Goal: Task Accomplishment & Management: Use online tool/utility

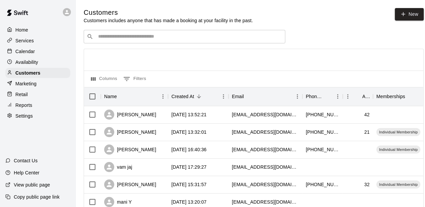
click at [31, 41] on p "Services" at bounding box center [24, 40] width 18 height 7
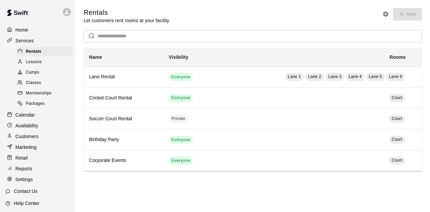
click at [64, 8] on div at bounding box center [68, 11] width 14 height 13
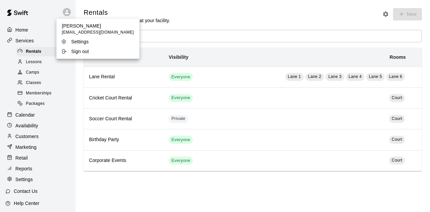
click at [64, 8] on div at bounding box center [215, 106] width 430 height 212
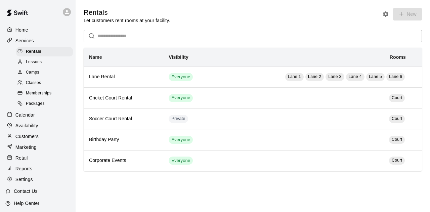
click at [20, 118] on p "Calendar" at bounding box center [24, 114] width 19 height 7
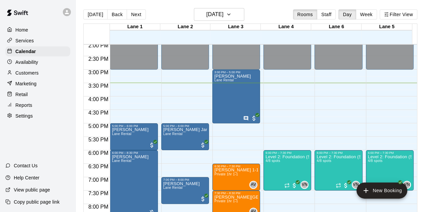
scroll to position [412, 0]
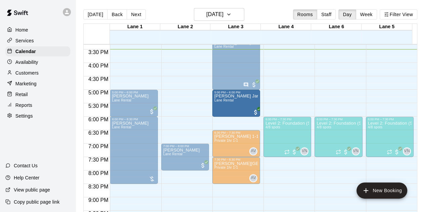
drag, startPoint x: 180, startPoint y: 99, endPoint x: 224, endPoint y: 102, distance: 44.1
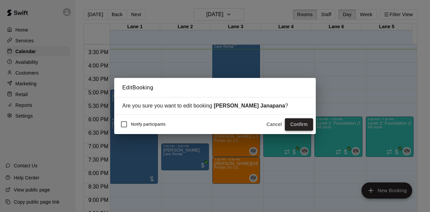
click at [296, 127] on button "Confirm" at bounding box center [299, 124] width 28 height 12
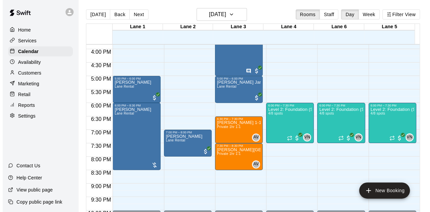
scroll to position [436, 0]
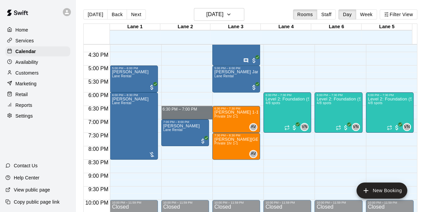
drag, startPoint x: 162, startPoint y: 107, endPoint x: 170, endPoint y: 115, distance: 11.9
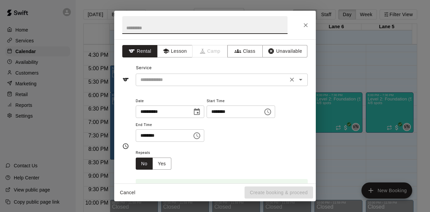
click at [179, 80] on input "text" at bounding box center [212, 80] width 148 height 8
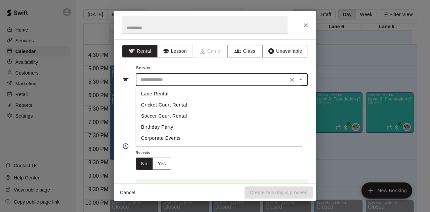
click at [160, 96] on li "Lane Rental" at bounding box center [219, 93] width 167 height 11
type input "**********"
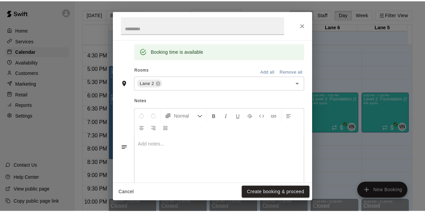
scroll to position [150, 0]
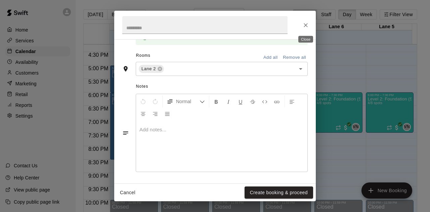
click at [307, 21] on button "Close" at bounding box center [305, 25] width 12 height 12
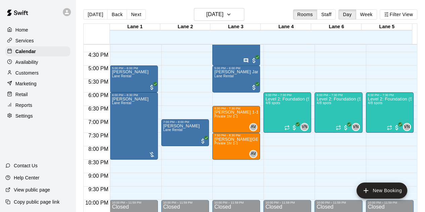
scroll to position [469, 0]
